Goal: Entertainment & Leisure: Consume media (video, audio)

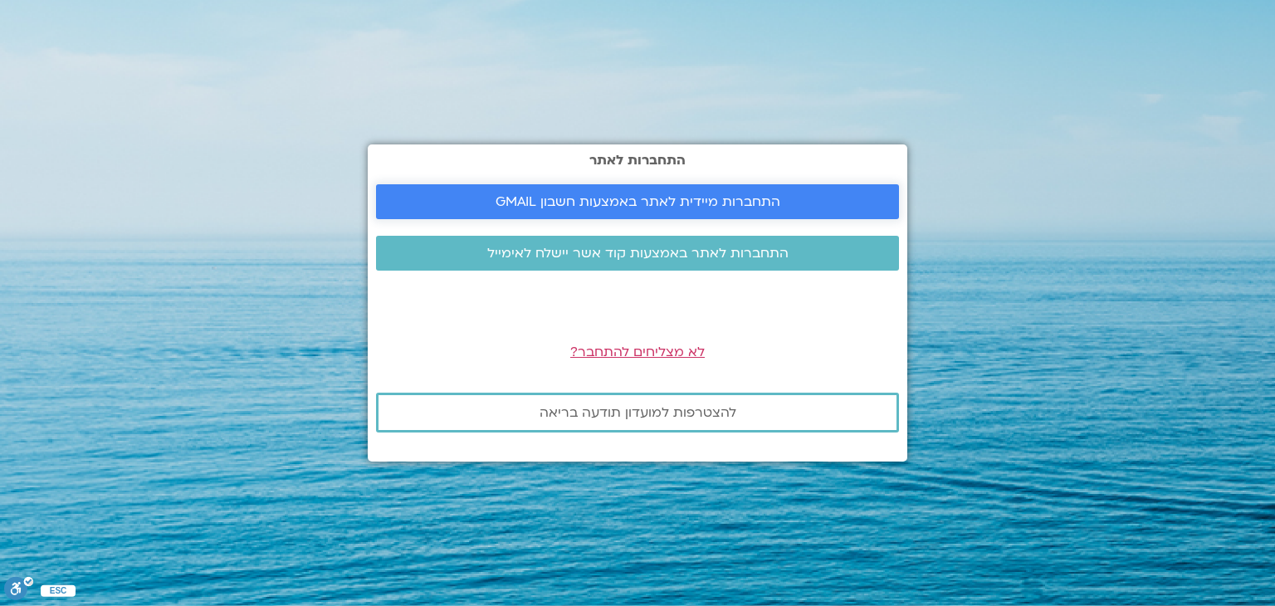
click at [722, 189] on link "התחברות מיידית לאתר באמצעות חשבון GMAIL" at bounding box center [637, 201] width 523 height 35
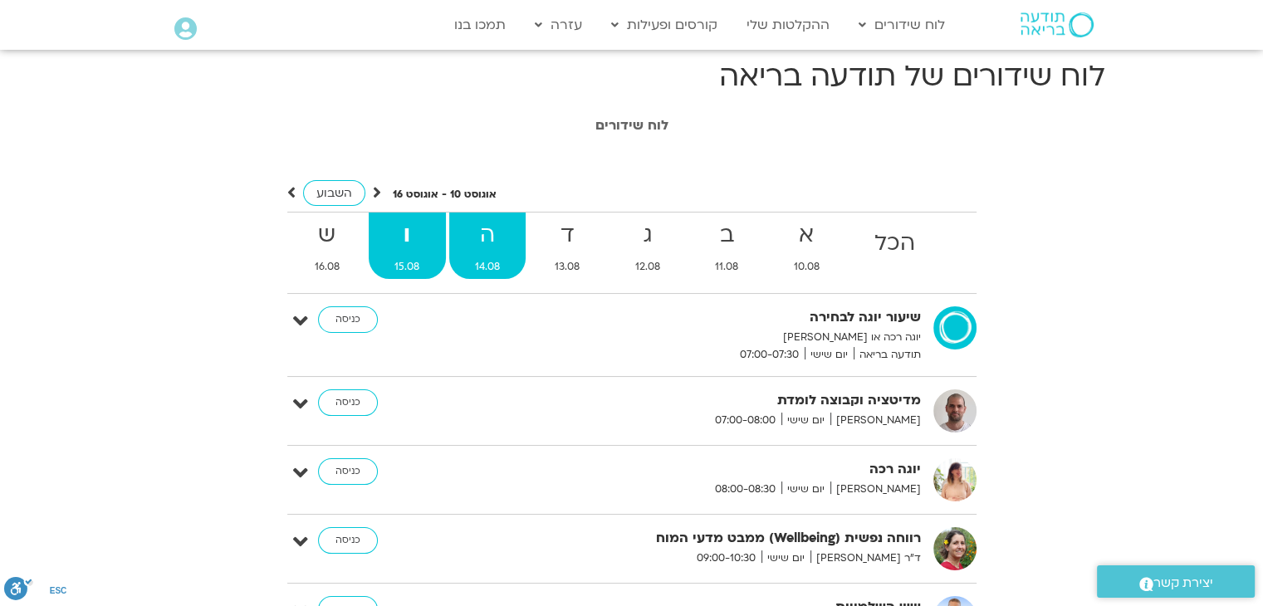
click at [487, 257] on link "ה 14.08" at bounding box center [487, 246] width 77 height 66
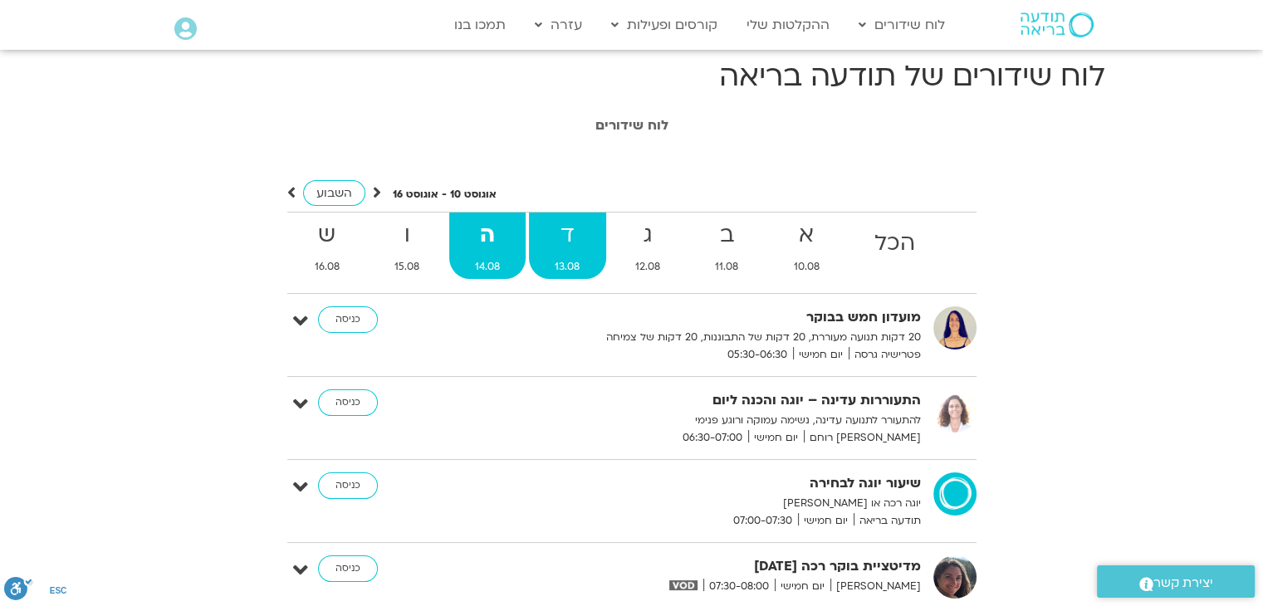
click at [556, 232] on strong "ד" at bounding box center [567, 235] width 77 height 37
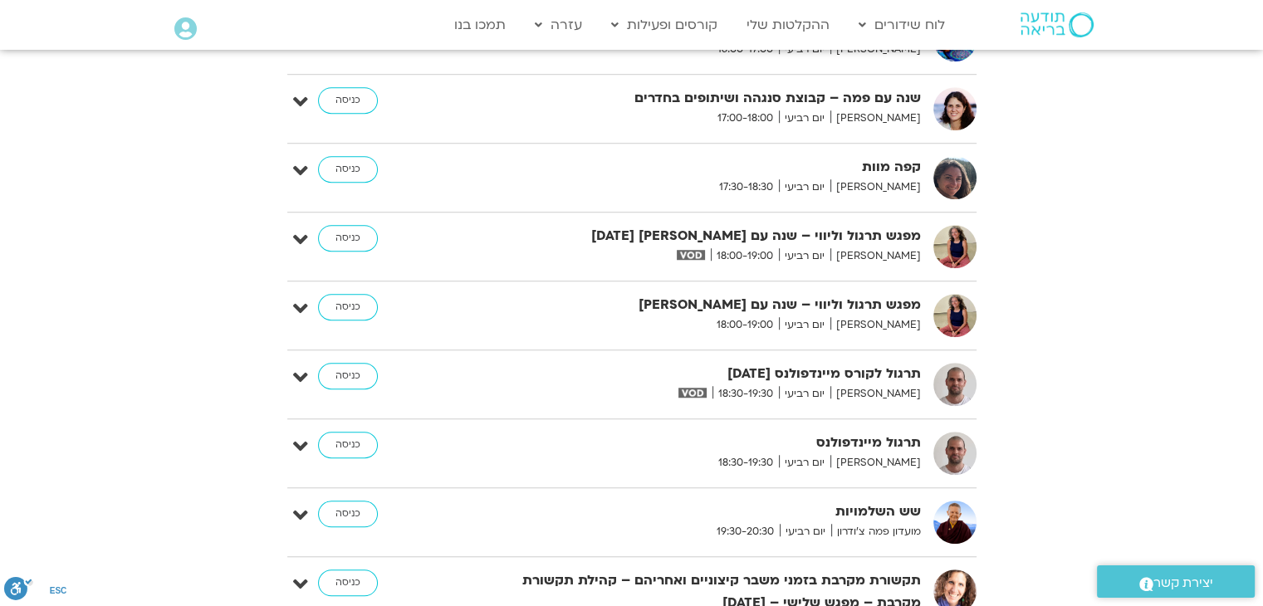
scroll to position [1196, 0]
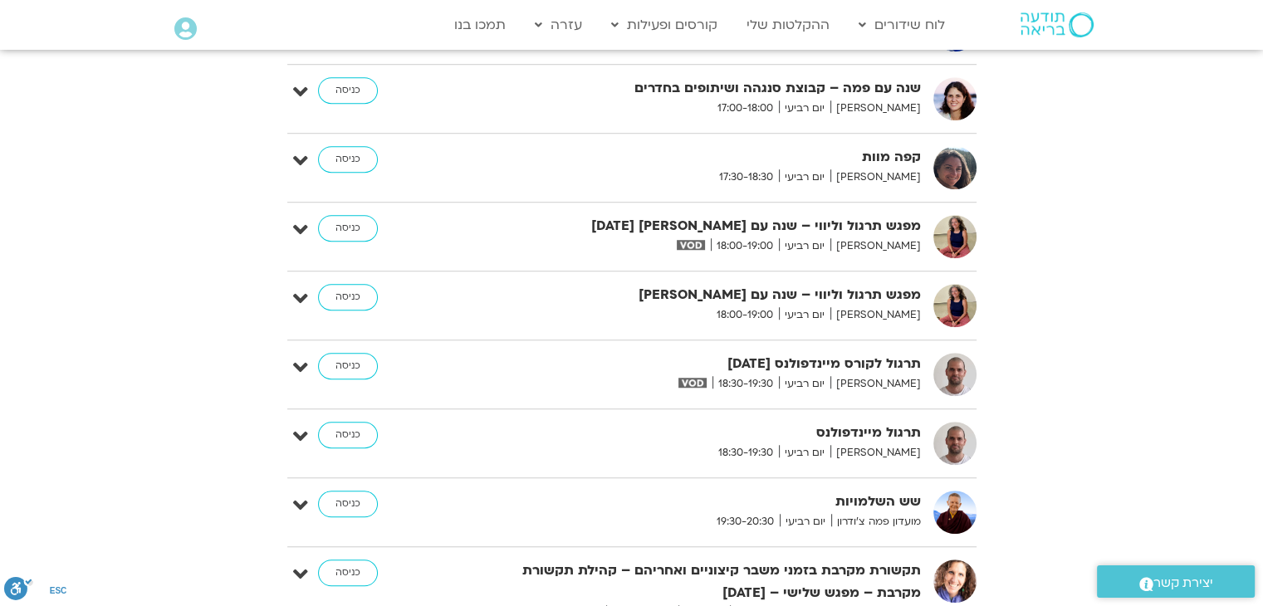
click at [556, 232] on strong "מפגש תרגול וליווי – שנה עם פמה צ’ודרון 13.8.25" at bounding box center [717, 226] width 407 height 22
click at [353, 364] on link "כניסה" at bounding box center [348, 366] width 60 height 27
